Goal: Information Seeking & Learning: Find specific fact

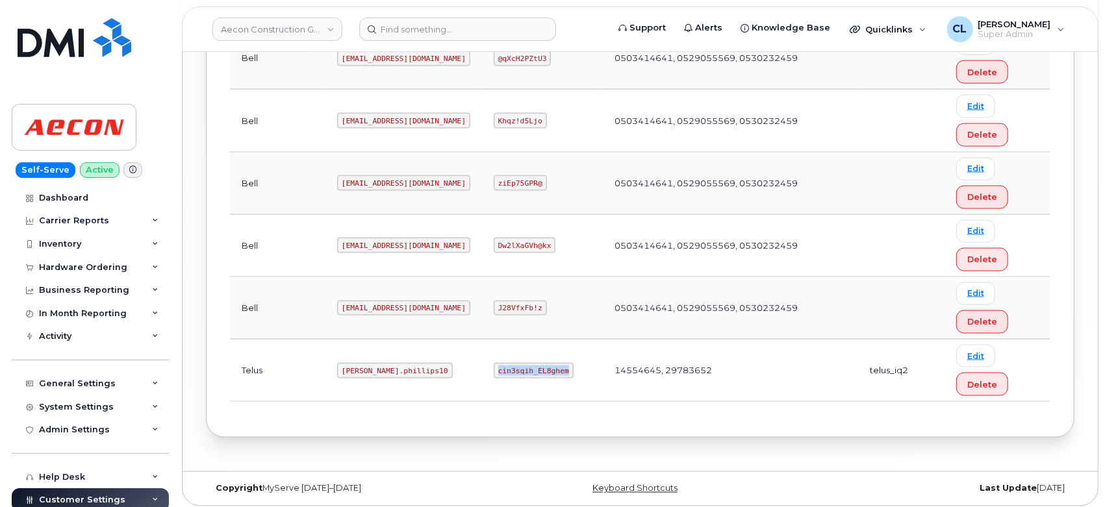
scroll to position [495, 0]
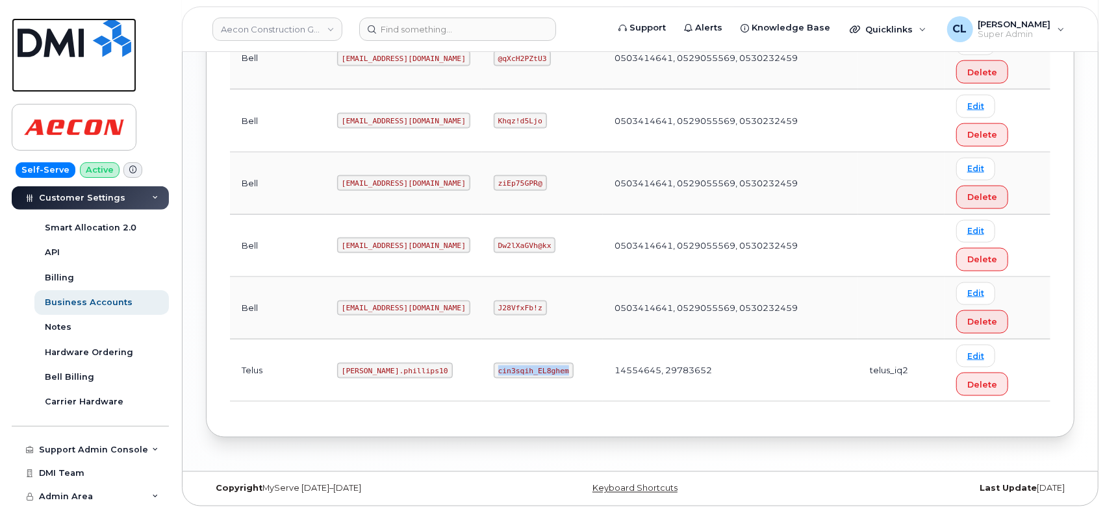
click at [36, 55] on img at bounding box center [75, 37] width 114 height 39
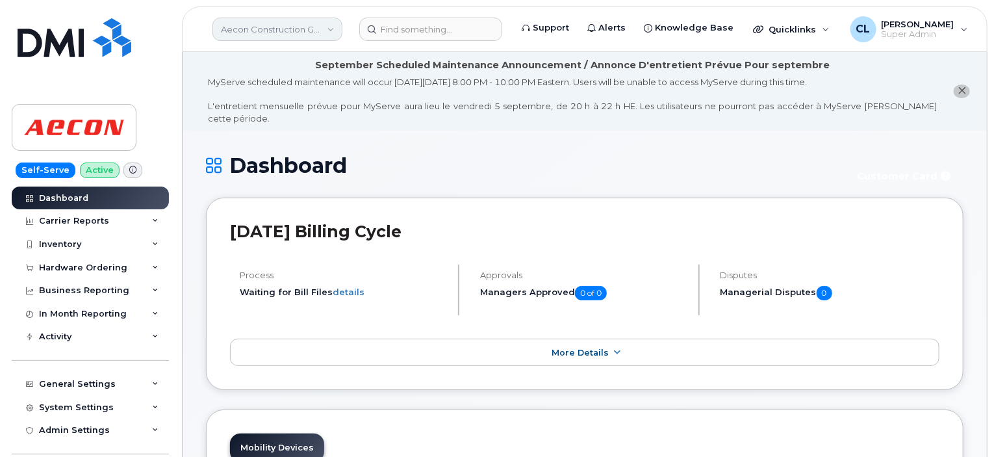
click at [332, 25] on link "Aecon Construction Group Inc" at bounding box center [277, 29] width 130 height 23
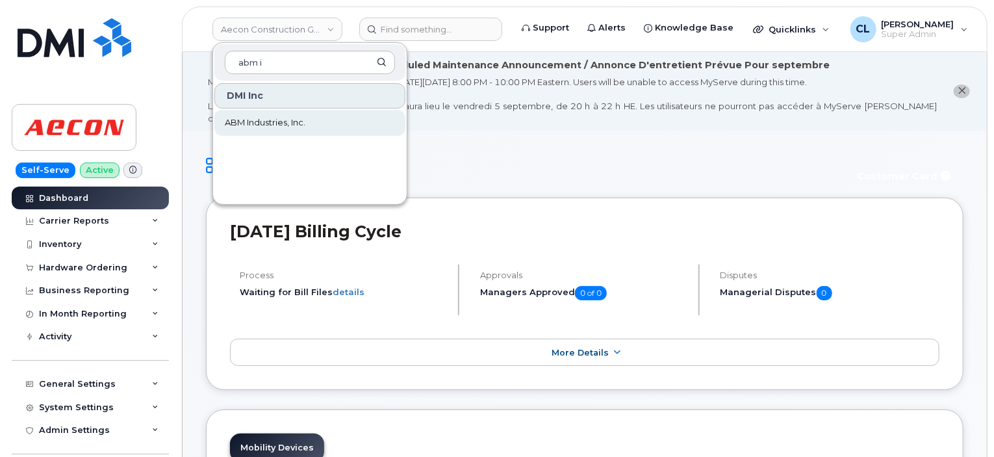
type input "abm i"
click at [255, 124] on span "ABM Industries, Inc." at bounding box center [265, 122] width 81 height 13
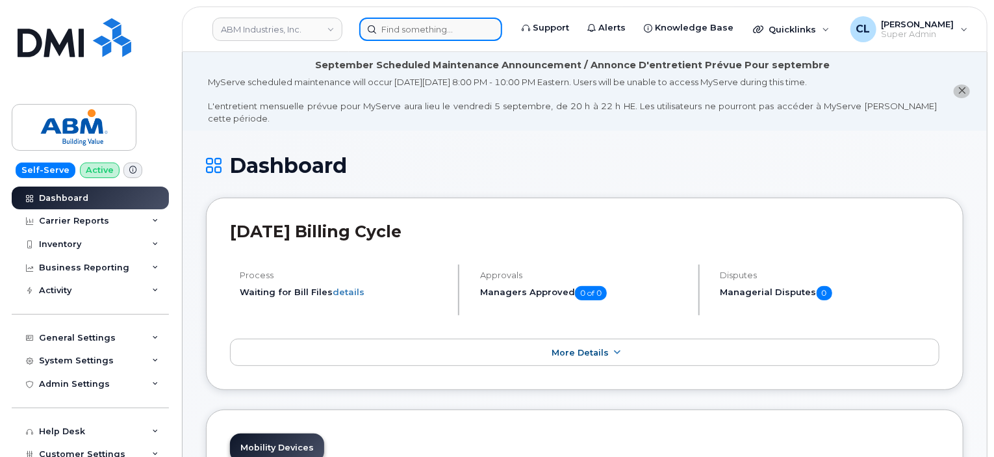
click at [430, 32] on input at bounding box center [430, 29] width 143 height 23
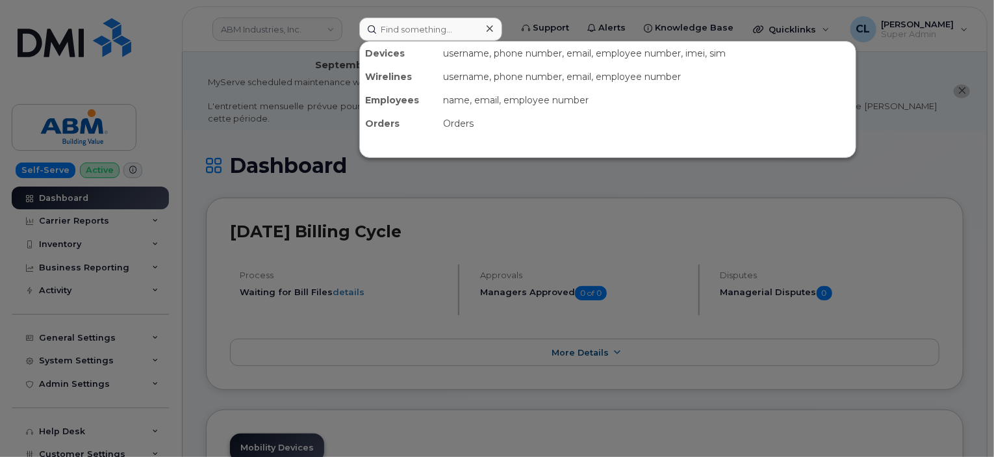
click at [260, 28] on div at bounding box center [497, 228] width 994 height 457
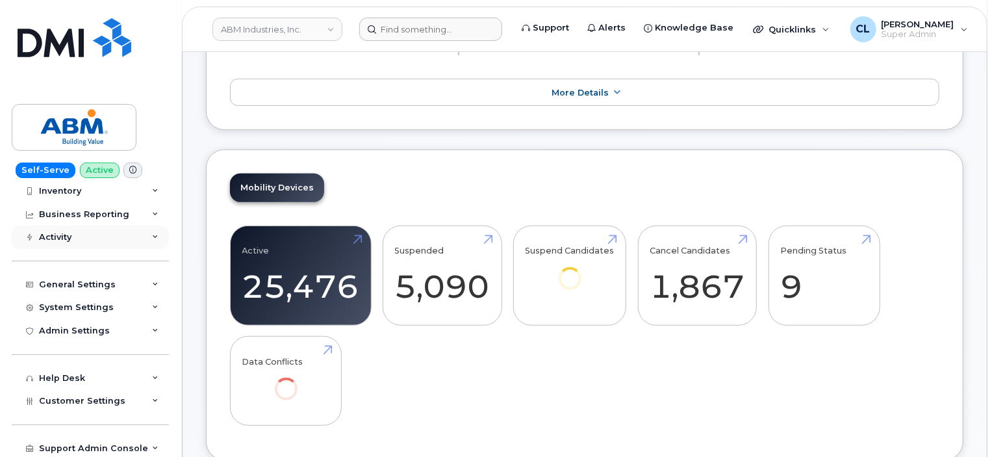
scroll to position [101, 0]
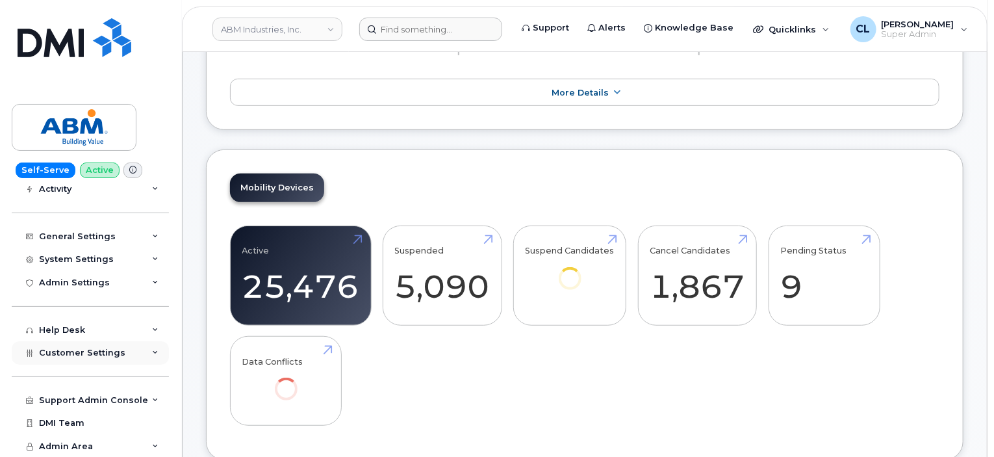
click at [79, 354] on span "Customer Settings" at bounding box center [82, 353] width 86 height 10
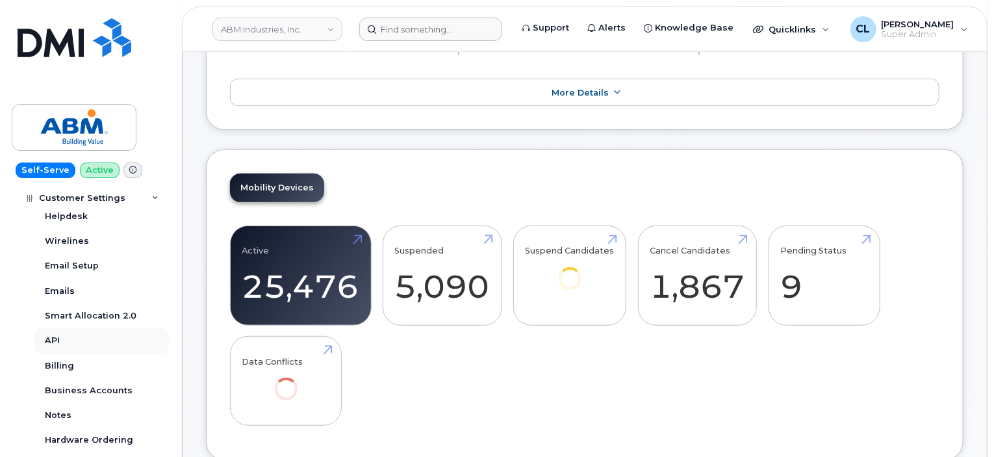
scroll to position [426, 0]
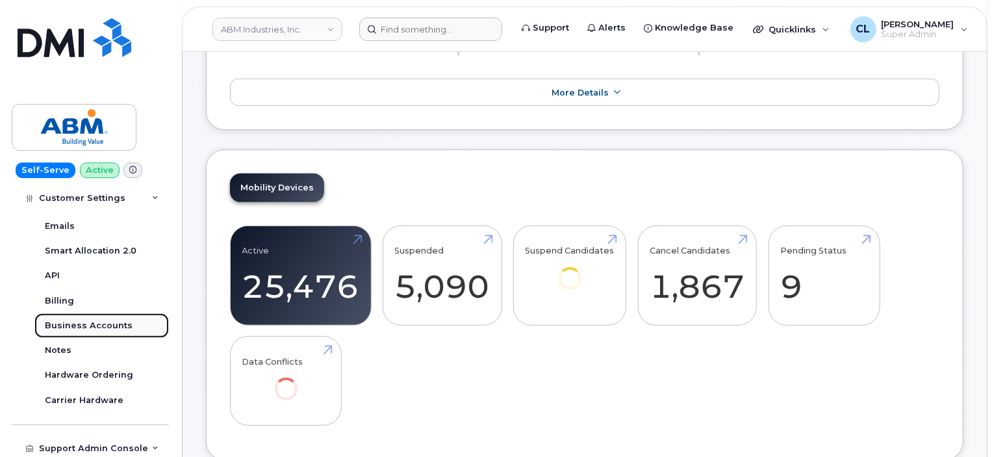
click at [95, 316] on link "Business Accounts" at bounding box center [101, 325] width 134 height 25
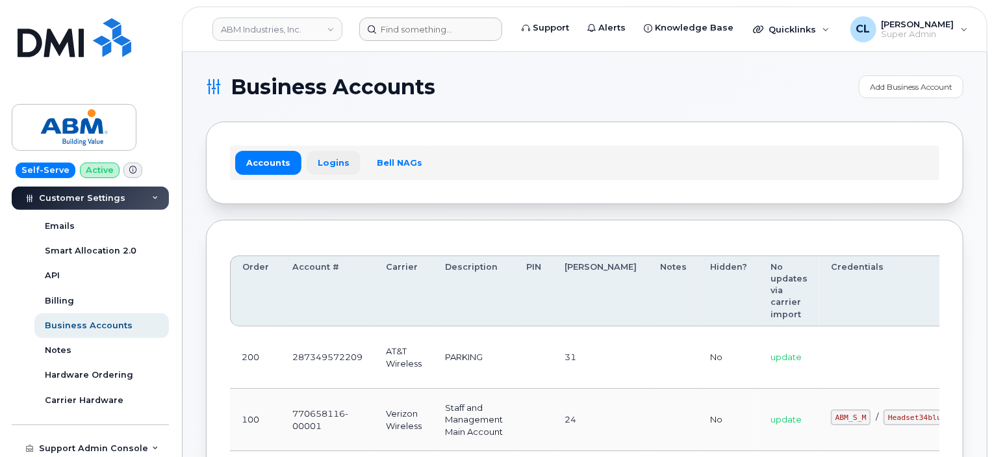
click at [330, 164] on link "Logins" at bounding box center [334, 162] width 54 height 23
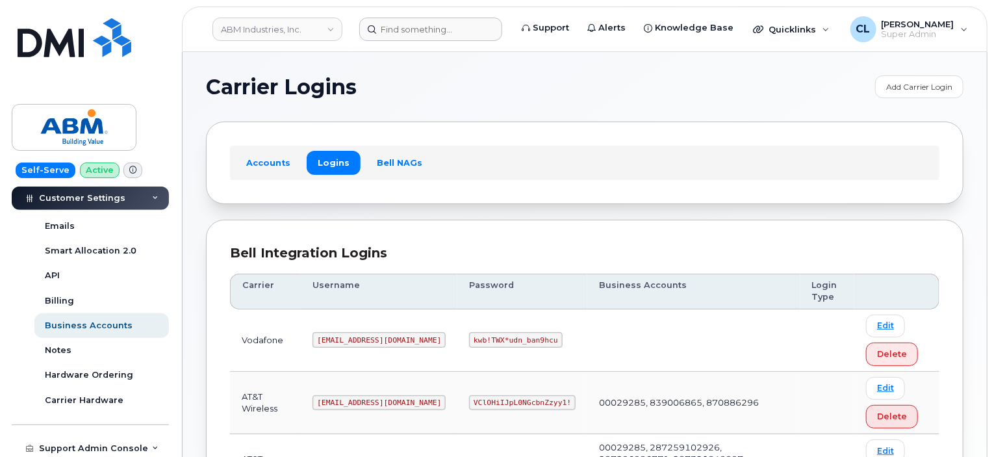
click at [349, 395] on code "tphillips@dminc.com" at bounding box center [378, 403] width 133 height 16
click at [347, 400] on code "tphillips@dminc.com" at bounding box center [378, 403] width 133 height 16
copy code "tphillips@dminc.com"
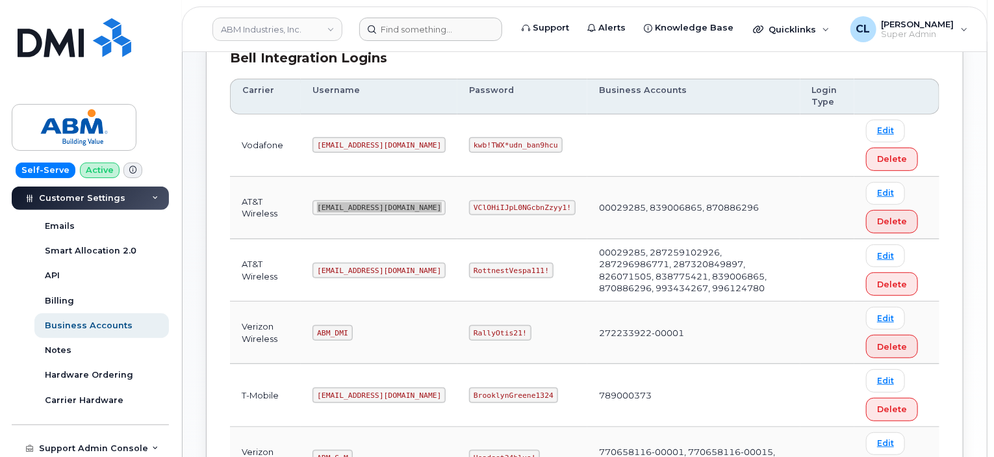
scroll to position [195, 0]
click at [348, 265] on code "abm@dminc.com" at bounding box center [378, 270] width 133 height 16
copy code "abm@dminc.com"
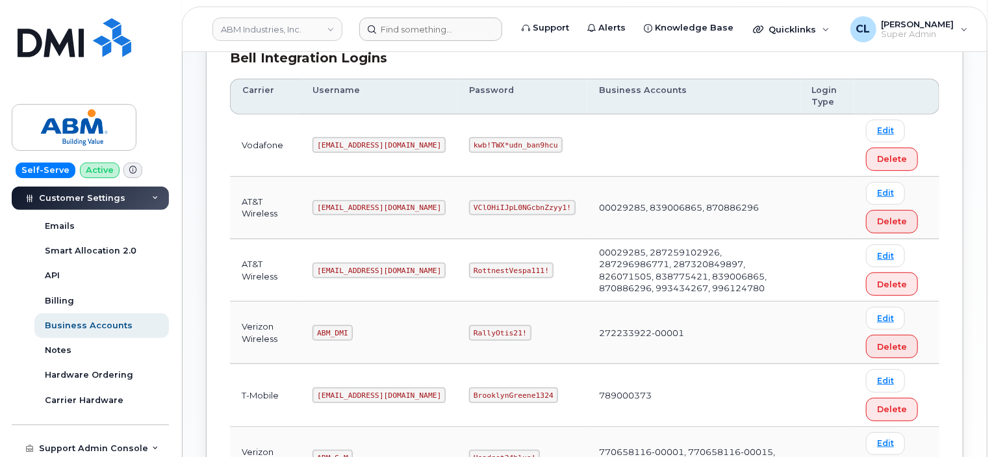
click at [469, 266] on code "RottnestVespa111!" at bounding box center [511, 270] width 84 height 16
drag, startPoint x: 494, startPoint y: 263, endPoint x: 382, endPoint y: 251, distance: 113.1
click at [382, 251] on tr "AT&T Wireless abm@dminc.com RottnestVespa111! 00029285, 287259102926, 287296986…" at bounding box center [584, 270] width 709 height 62
copy tr "RottnestVespa111!"
